Goal: Task Accomplishment & Management: Use online tool/utility

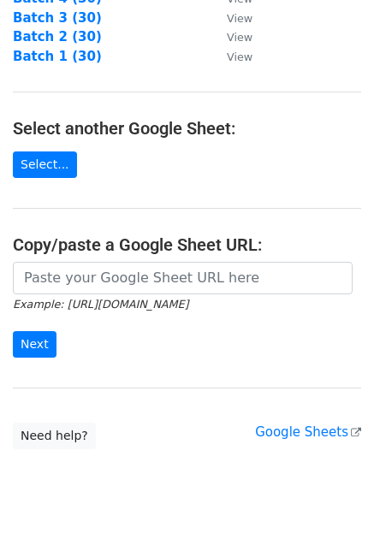
scroll to position [237, 0]
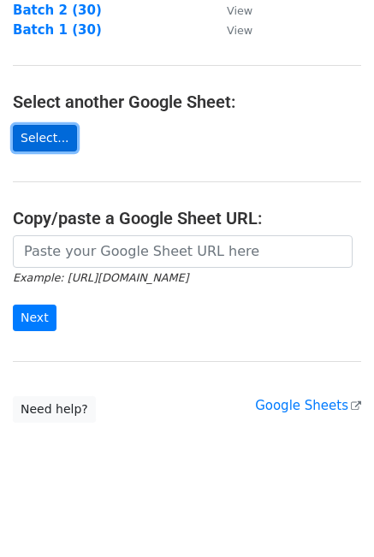
click at [39, 138] on link "Select..." at bounding box center [45, 138] width 64 height 27
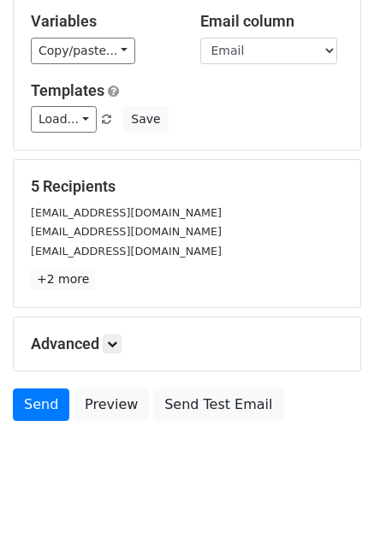
scroll to position [106, 0]
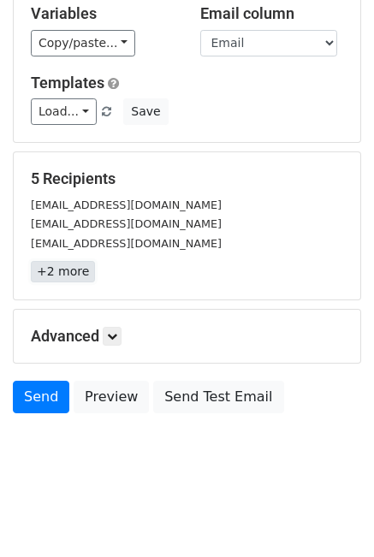
click at [56, 269] on link "+2 more" at bounding box center [63, 271] width 64 height 21
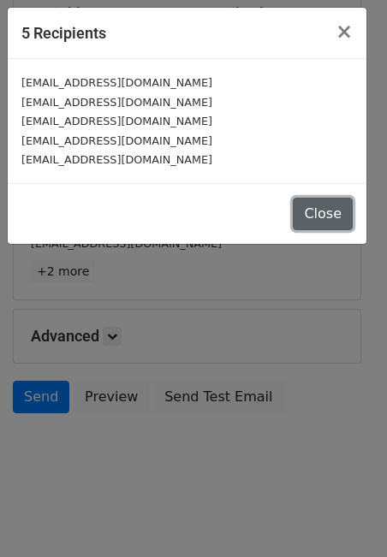
click at [322, 213] on button "Close" at bounding box center [323, 214] width 60 height 33
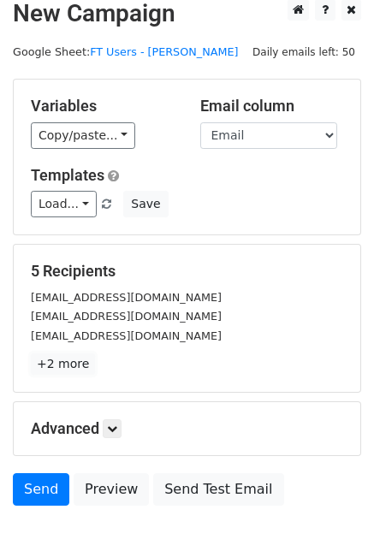
scroll to position [0, 0]
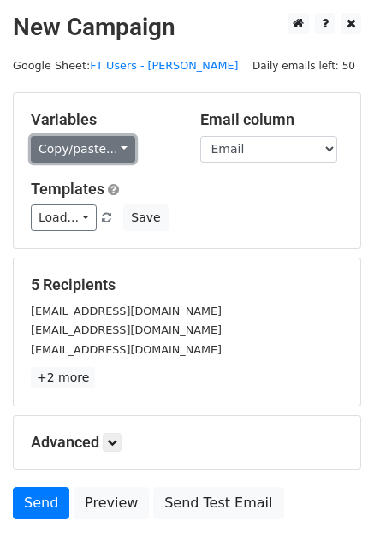
click at [110, 142] on link "Copy/paste..." at bounding box center [83, 149] width 104 height 27
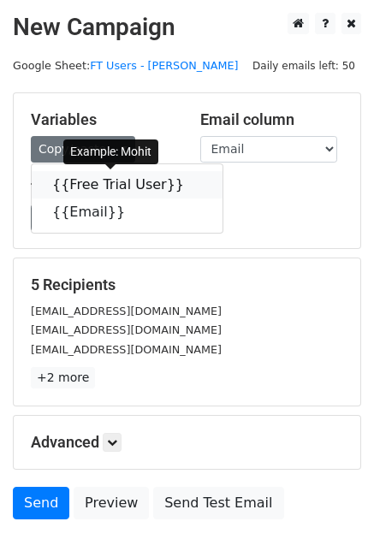
click at [188, 182] on icon at bounding box center [195, 184] width 14 height 14
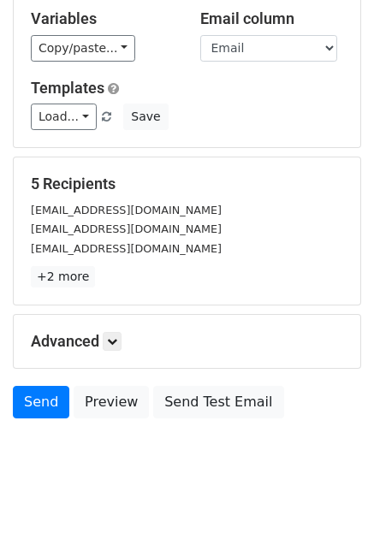
scroll to position [106, 0]
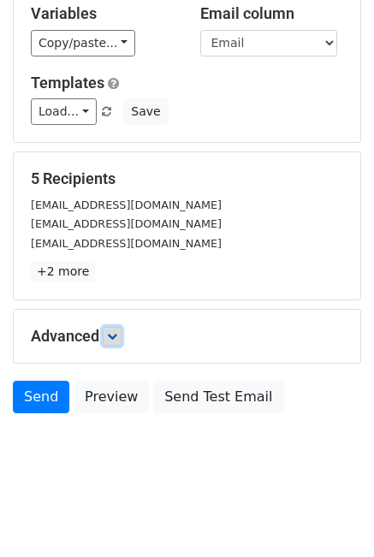
click at [117, 331] on icon at bounding box center [112, 336] width 10 height 10
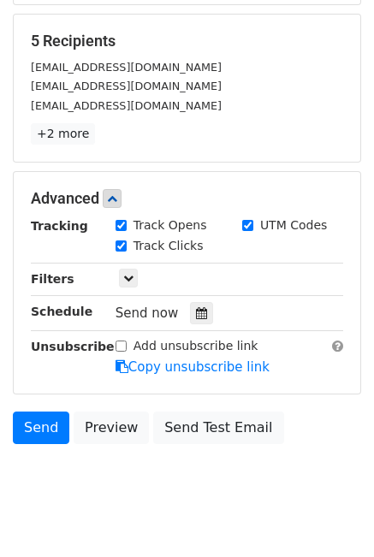
scroll to position [273, 0]
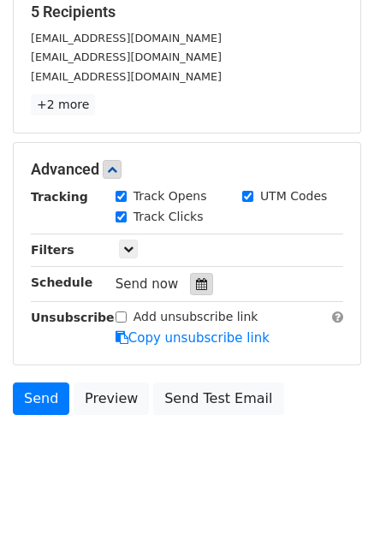
click at [196, 281] on icon at bounding box center [201, 284] width 11 height 12
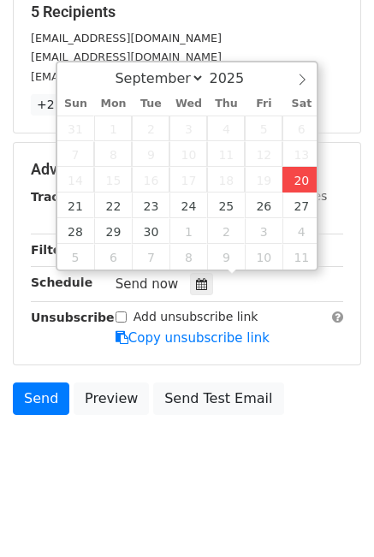
type input "[DATE] 16:05"
type input "04"
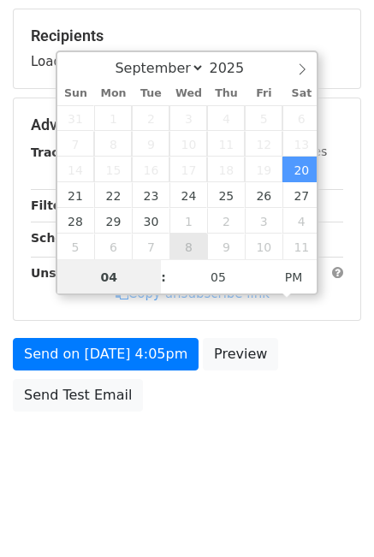
scroll to position [245, 0]
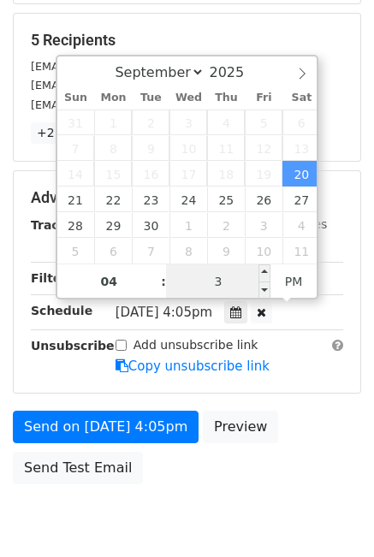
type input "30"
type input "[DATE] 16:30"
click at [297, 359] on div "Add unsubscribe link Copy unsubscribe link" at bounding box center [229, 355] width 253 height 39
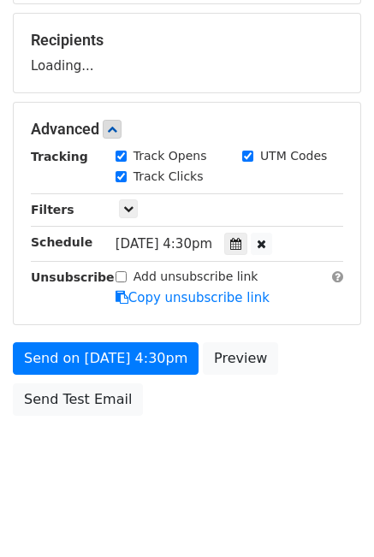
click at [87, 307] on div "Unsubscribe" at bounding box center [60, 287] width 85 height 39
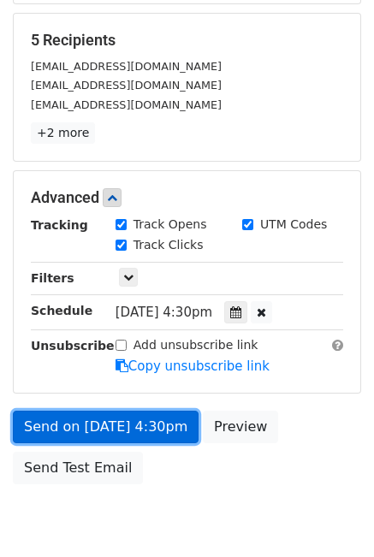
click at [86, 431] on link "Send on [DATE] 4:30pm" at bounding box center [106, 427] width 186 height 33
